Goal: Transaction & Acquisition: Purchase product/service

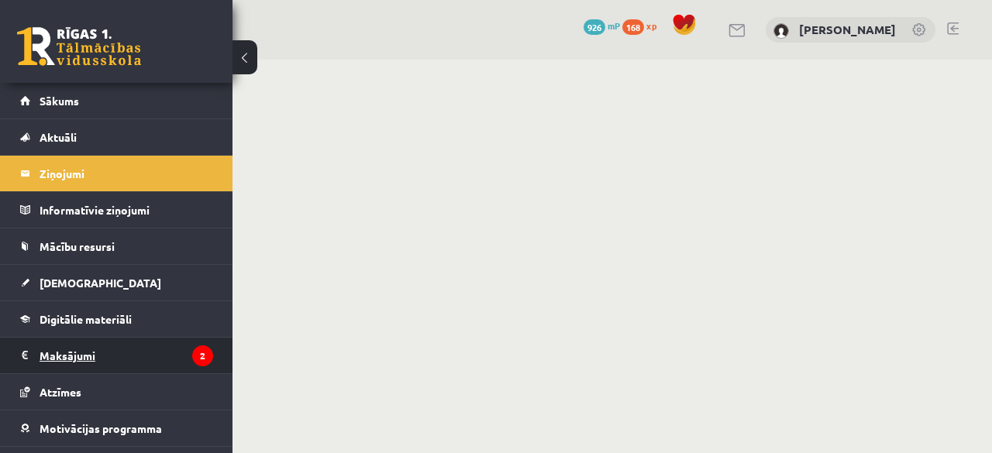
click at [143, 347] on legend "Maksājumi 2" at bounding box center [127, 356] width 174 height 36
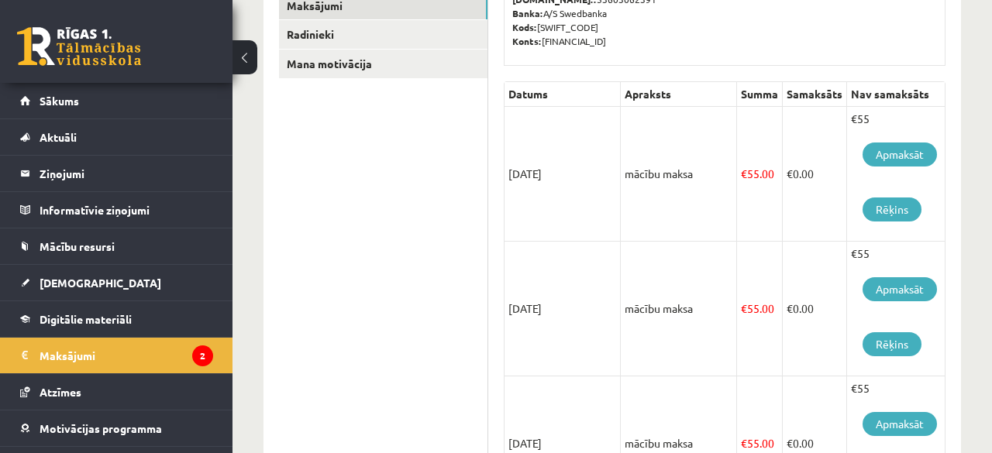
scroll to position [276, 0]
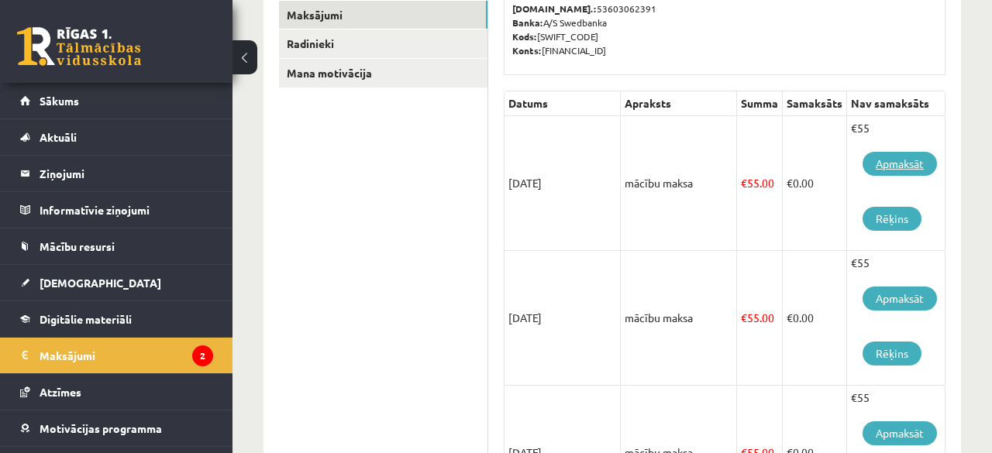
click at [897, 167] on link "Apmaksāt" at bounding box center [900, 164] width 74 height 24
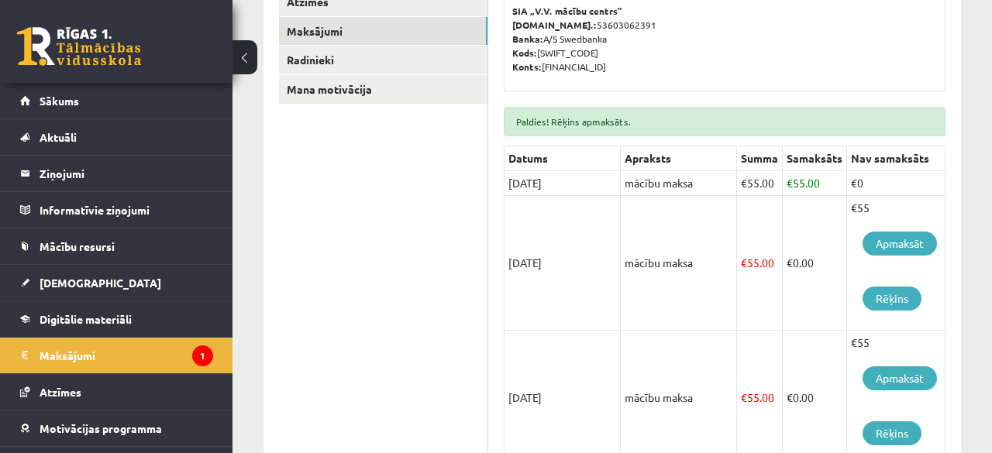
scroll to position [300, 0]
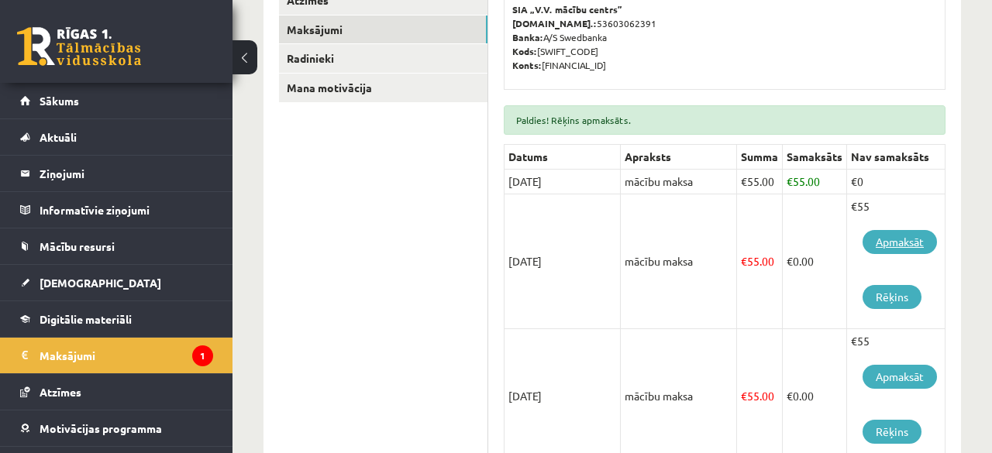
click at [888, 252] on link "Apmaksāt" at bounding box center [900, 242] width 74 height 24
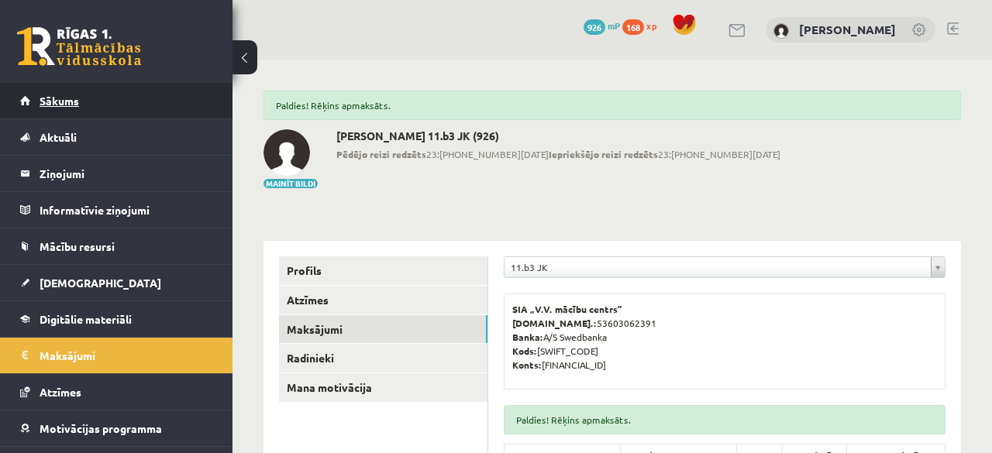
click at [51, 99] on span "Sākums" at bounding box center [60, 101] width 40 height 14
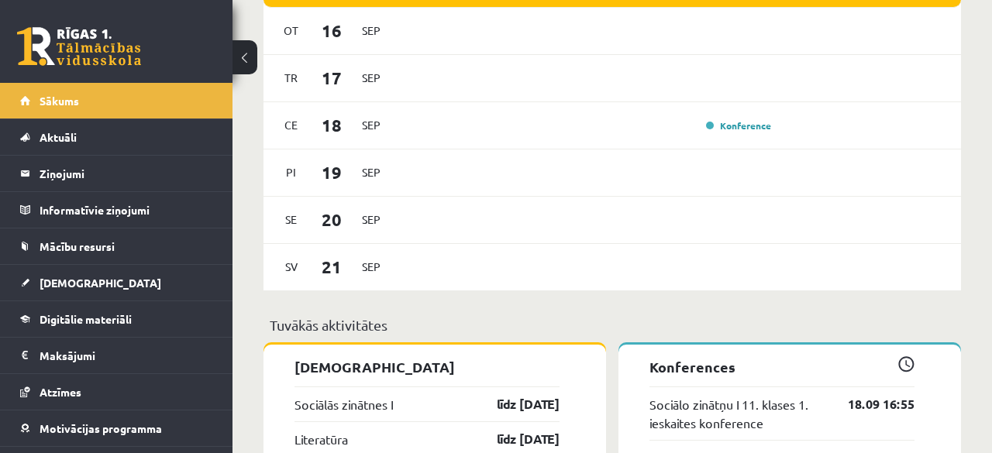
scroll to position [1095, 0]
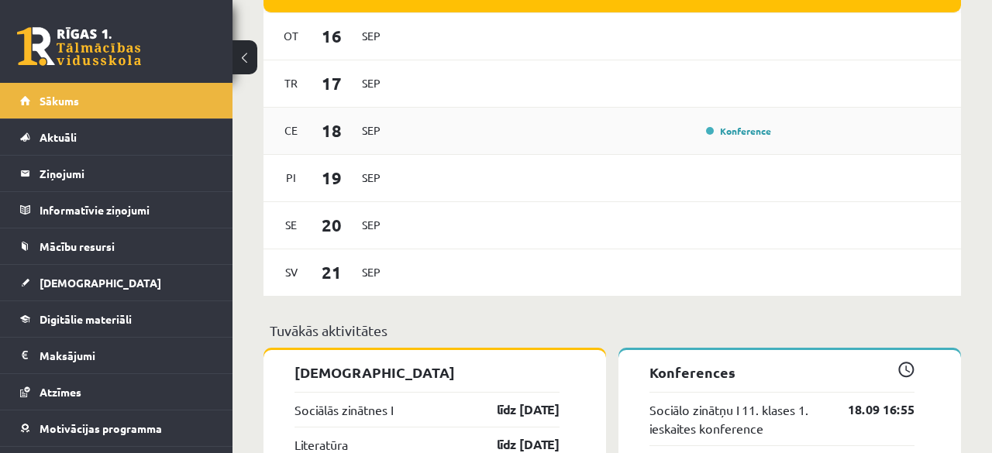
click at [738, 124] on div "Konference" at bounding box center [737, 131] width 78 height 16
click at [738, 125] on link "Konference" at bounding box center [738, 131] width 65 height 12
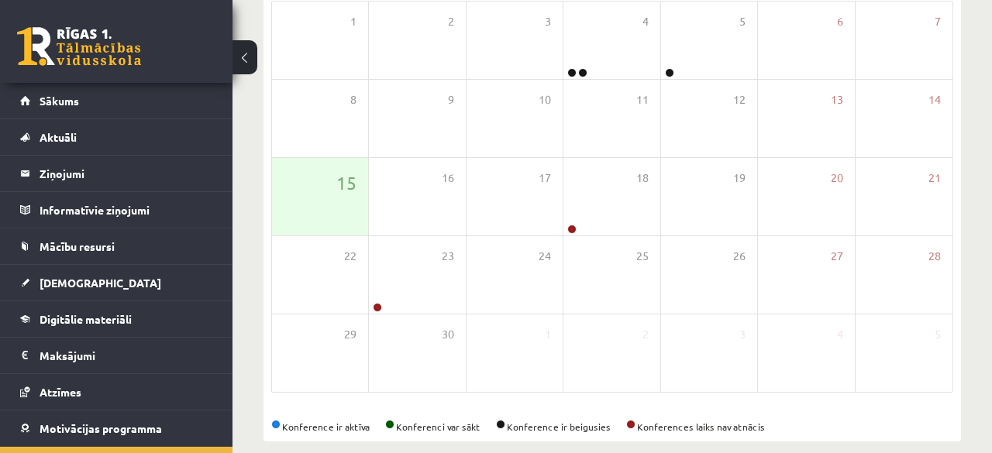
scroll to position [272, 0]
